Goal: Book appointment/travel/reservation

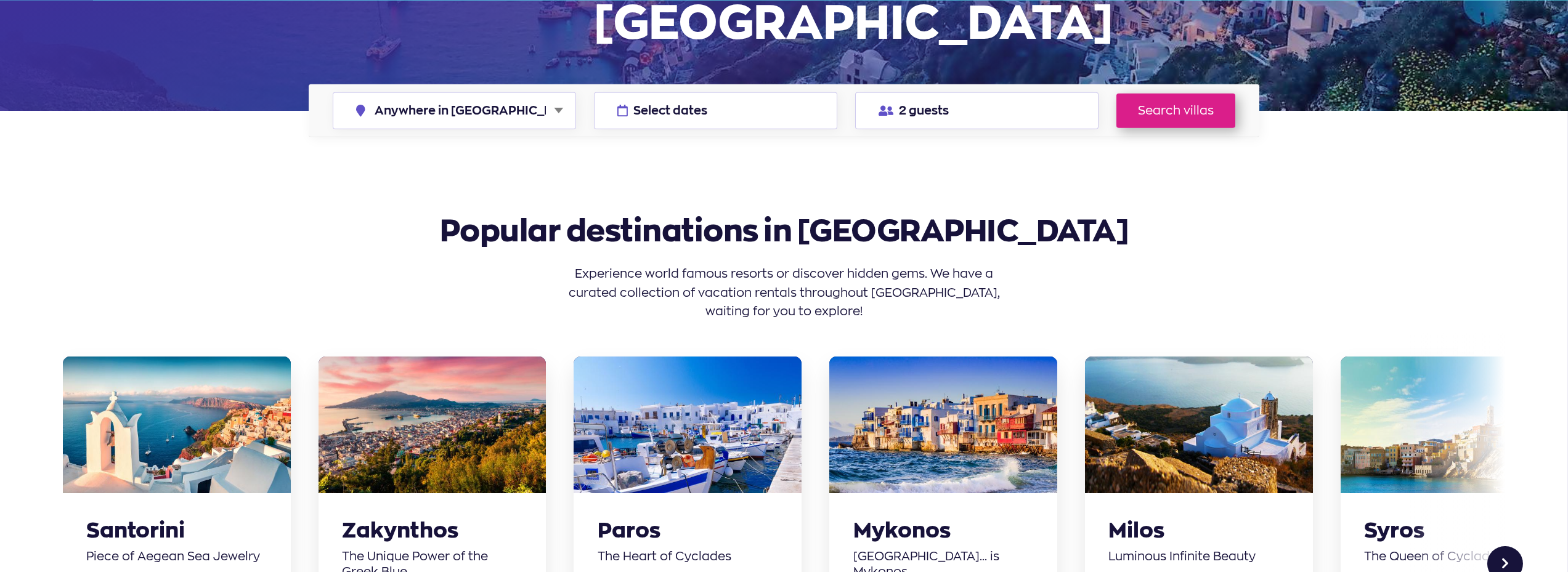
scroll to position [308, 0]
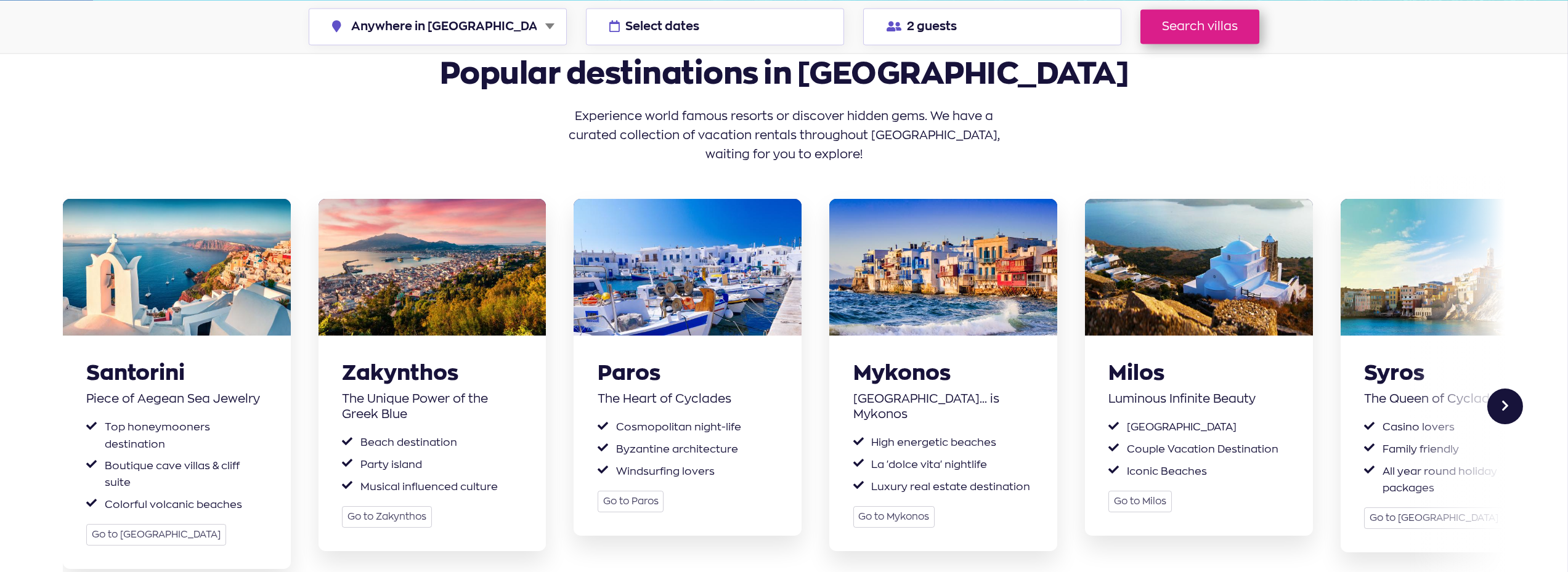
click at [1503, 389] on div "Next slide" at bounding box center [1505, 406] width 36 height 36
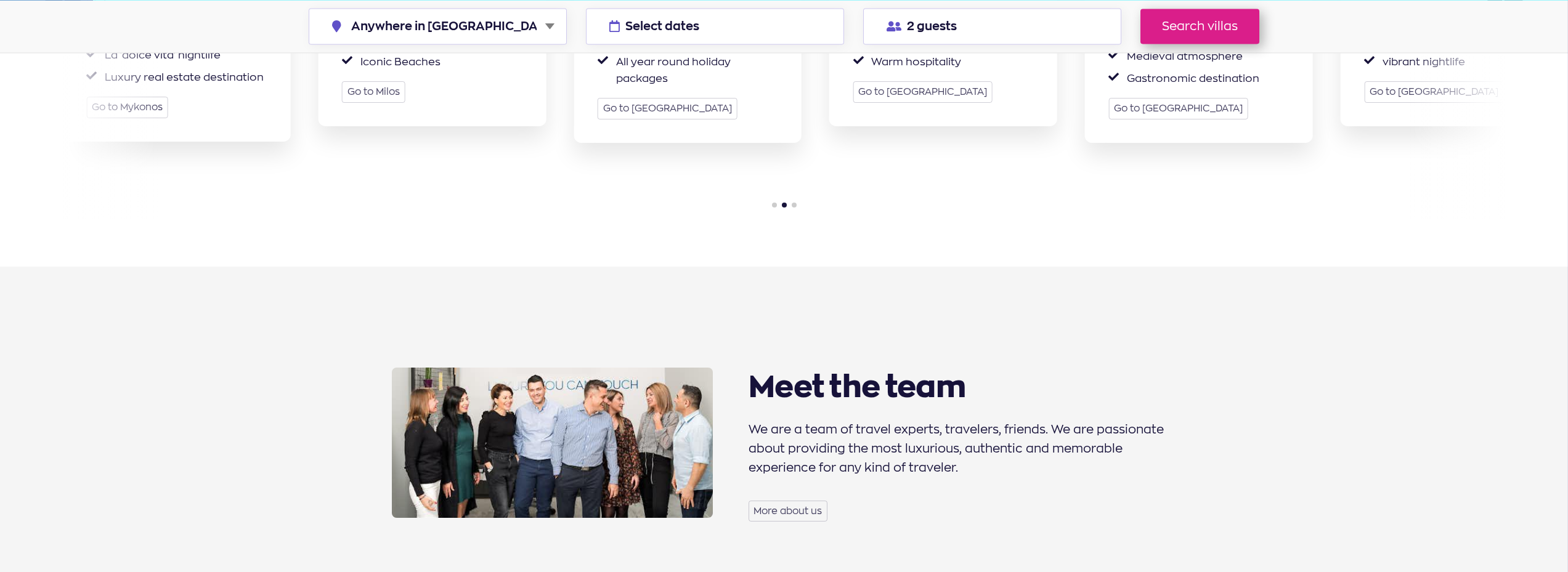
scroll to position [739, 0]
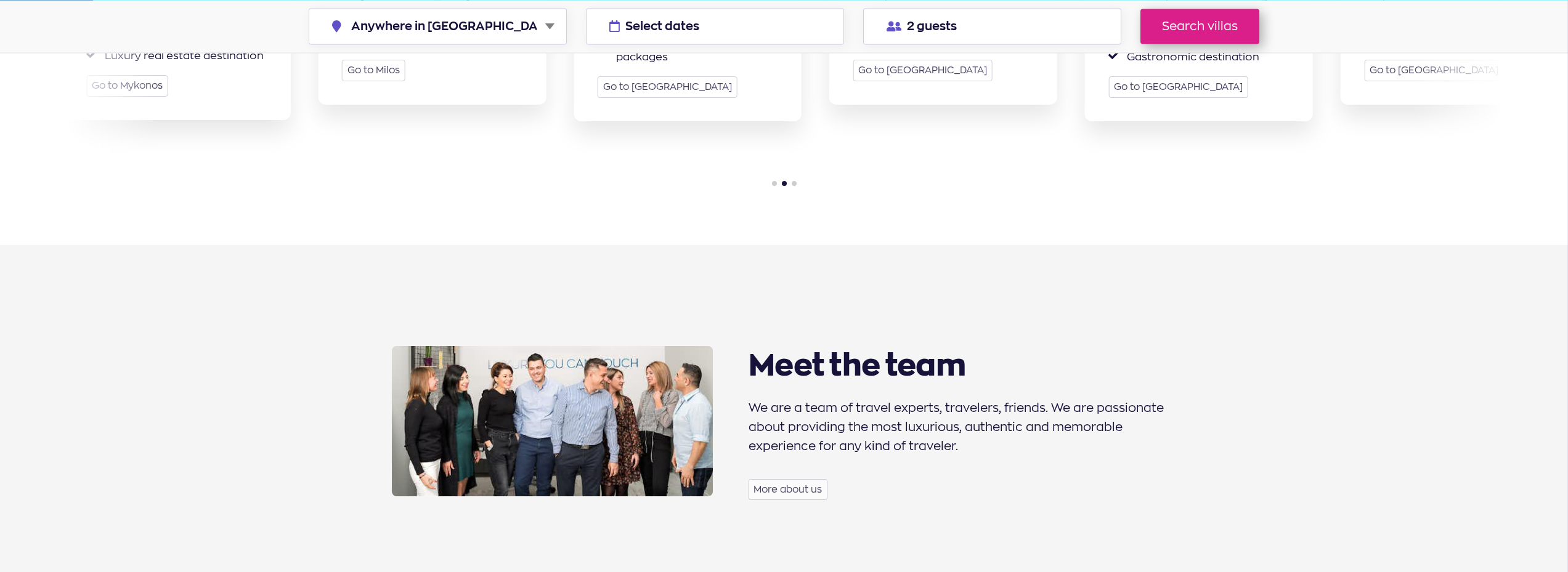
click at [813, 480] on link "More about us" at bounding box center [788, 490] width 79 height 21
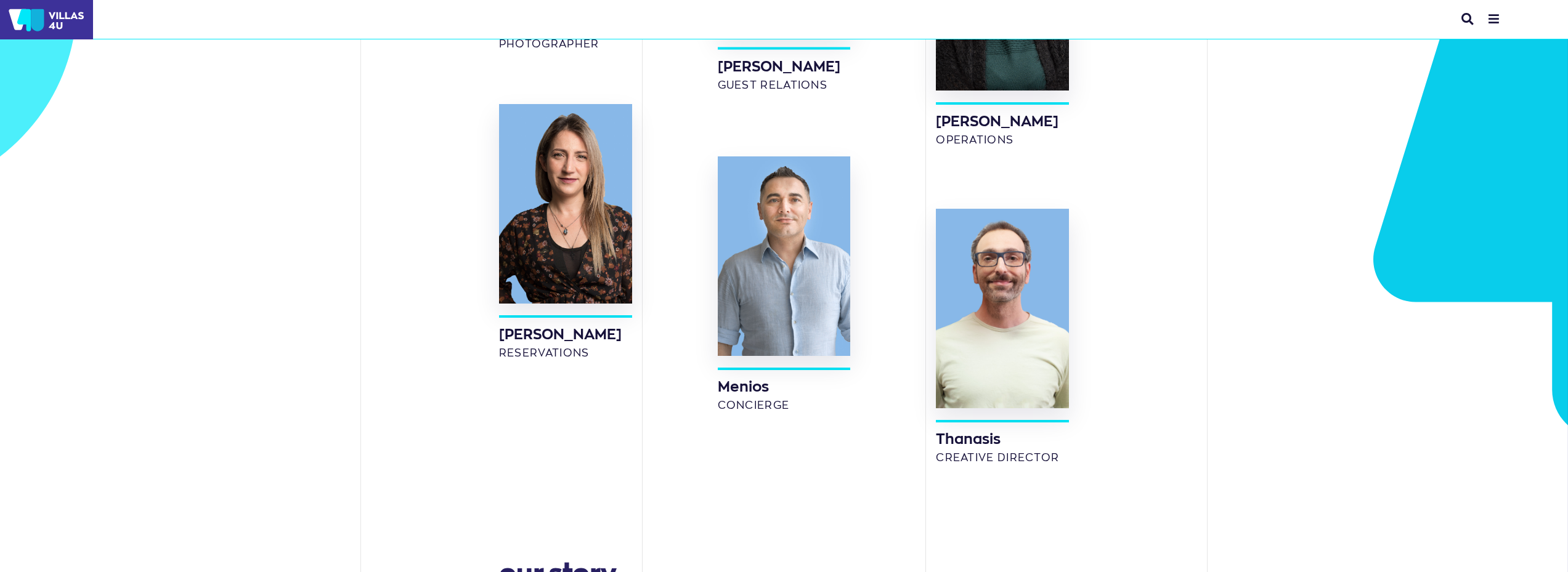
scroll to position [3018, 0]
click at [766, 395] on span "Concierge" at bounding box center [784, 403] width 133 height 16
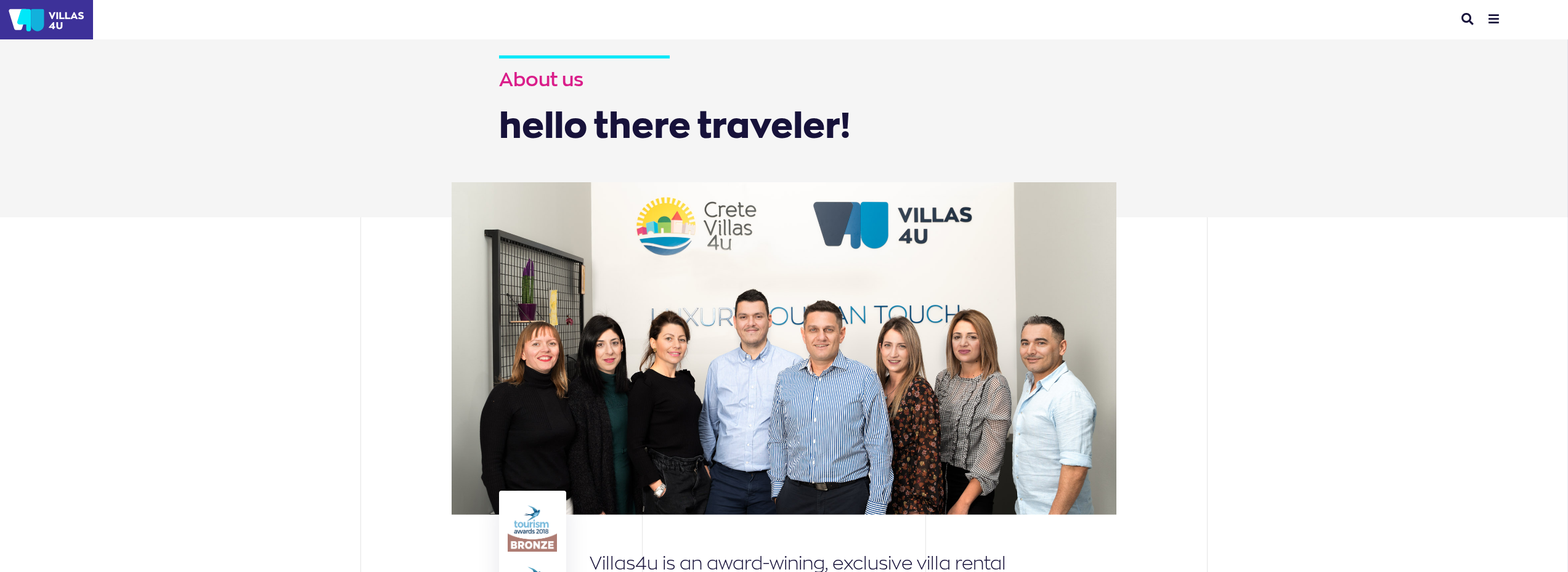
scroll to position [0, 0]
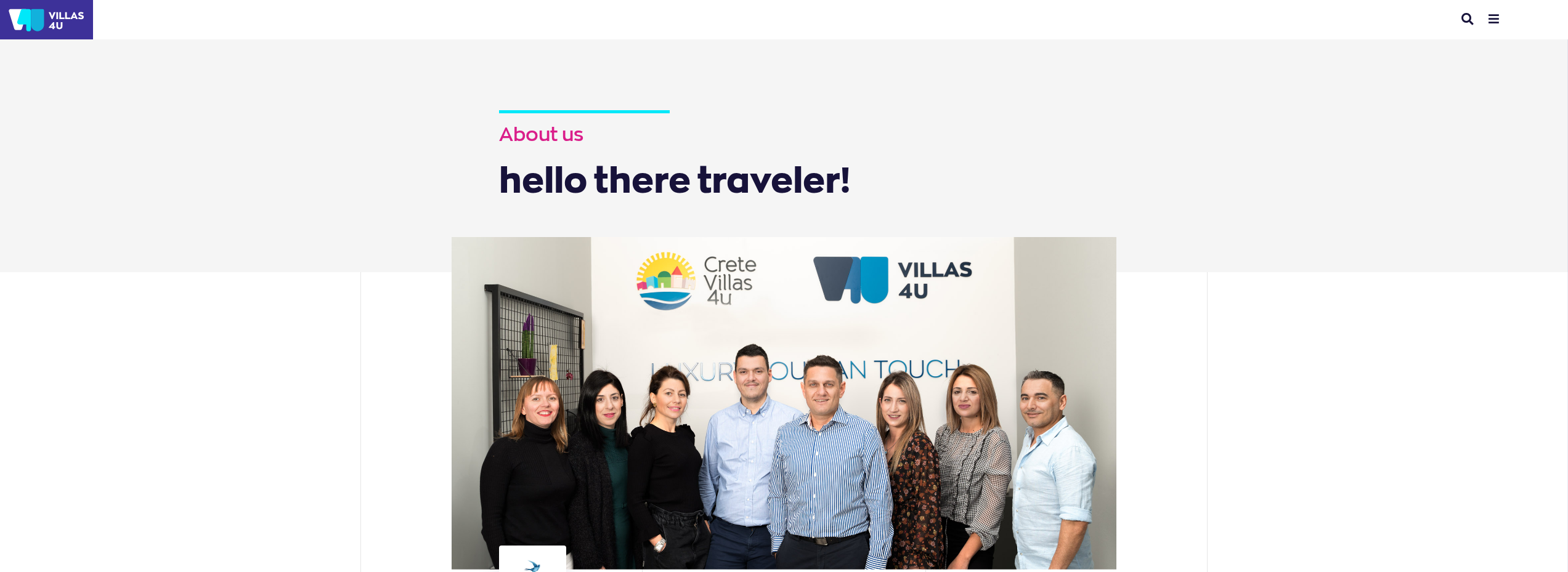
click at [59, 16] on img at bounding box center [46, 19] width 93 height 39
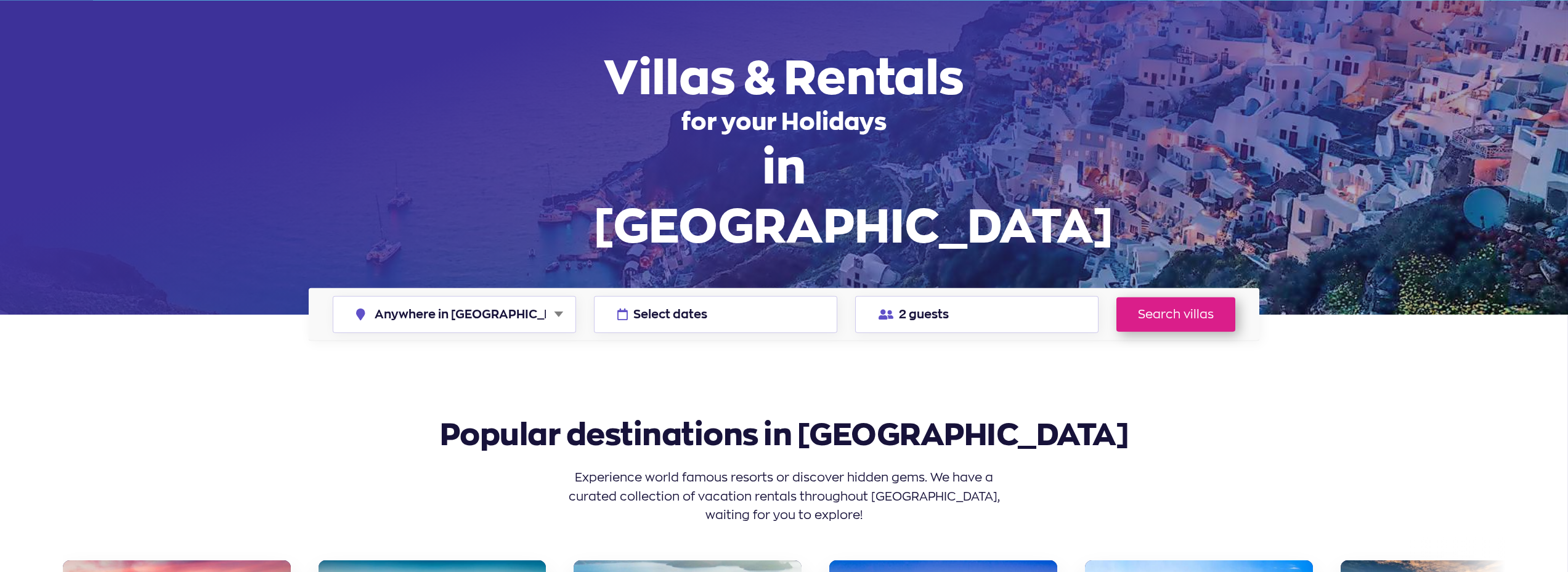
scroll to position [123, 0]
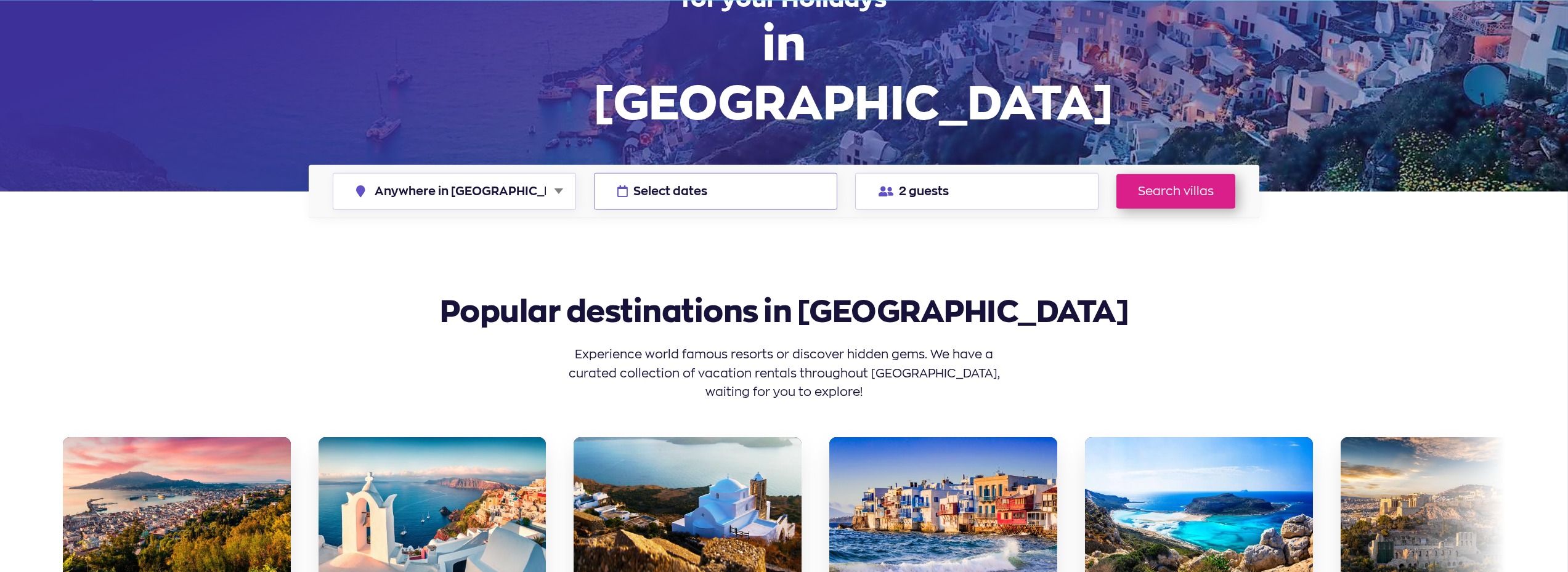
click at [749, 173] on button "Select dates" at bounding box center [716, 191] width 243 height 37
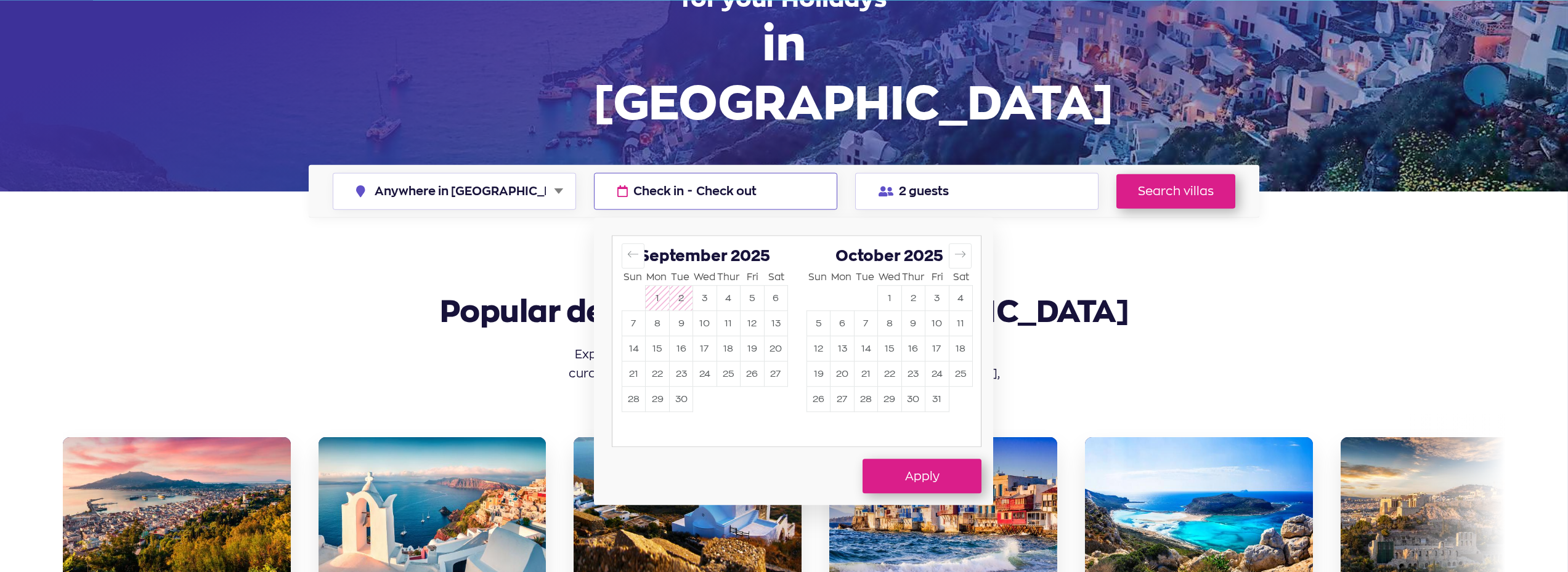
click at [1422, 204] on div at bounding box center [784, 286] width 1568 height 572
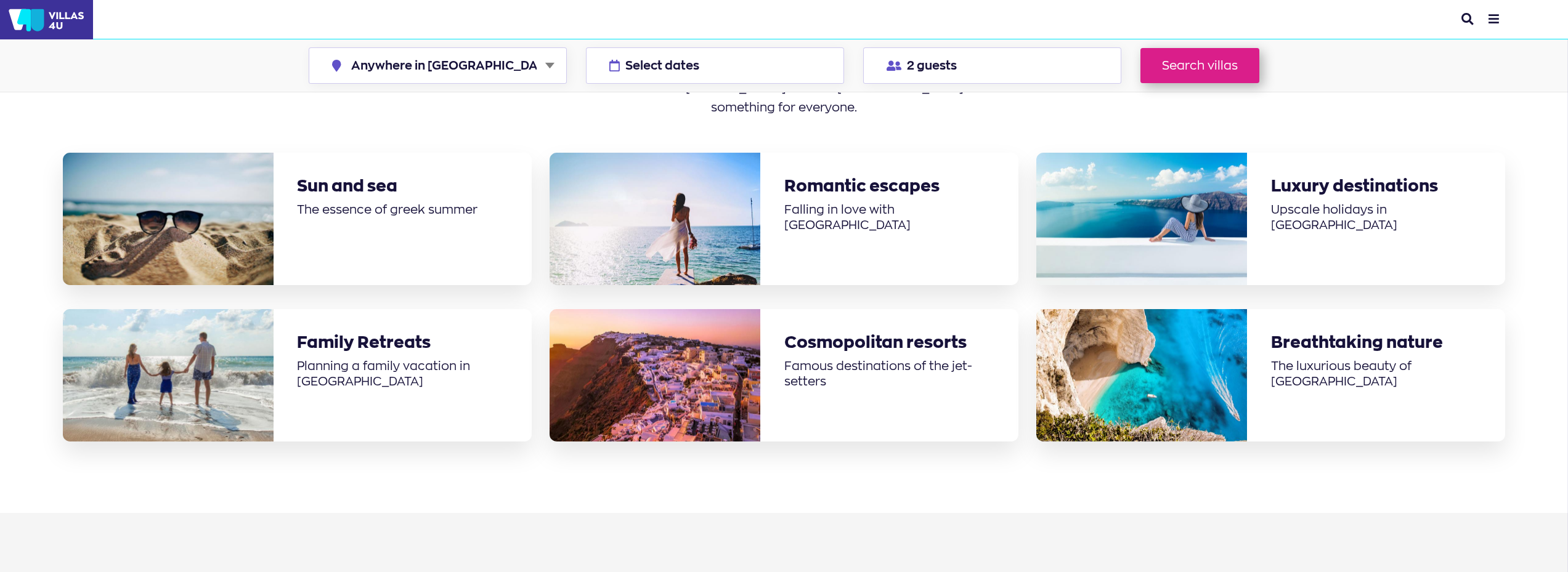
scroll to position [1232, 0]
